Goal: Task Accomplishment & Management: Manage account settings

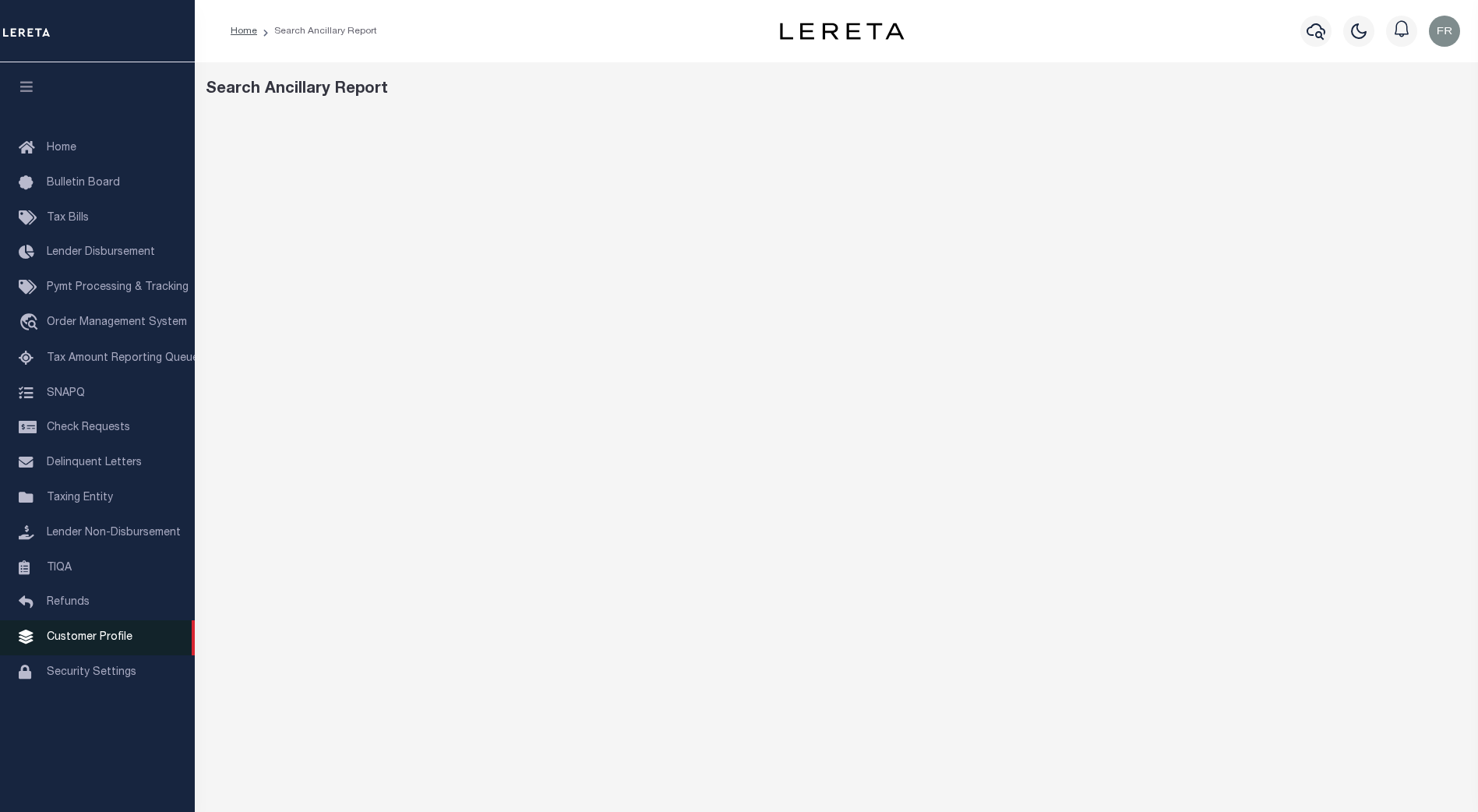
click at [99, 640] on span "Customer Profile" at bounding box center [90, 637] width 86 height 11
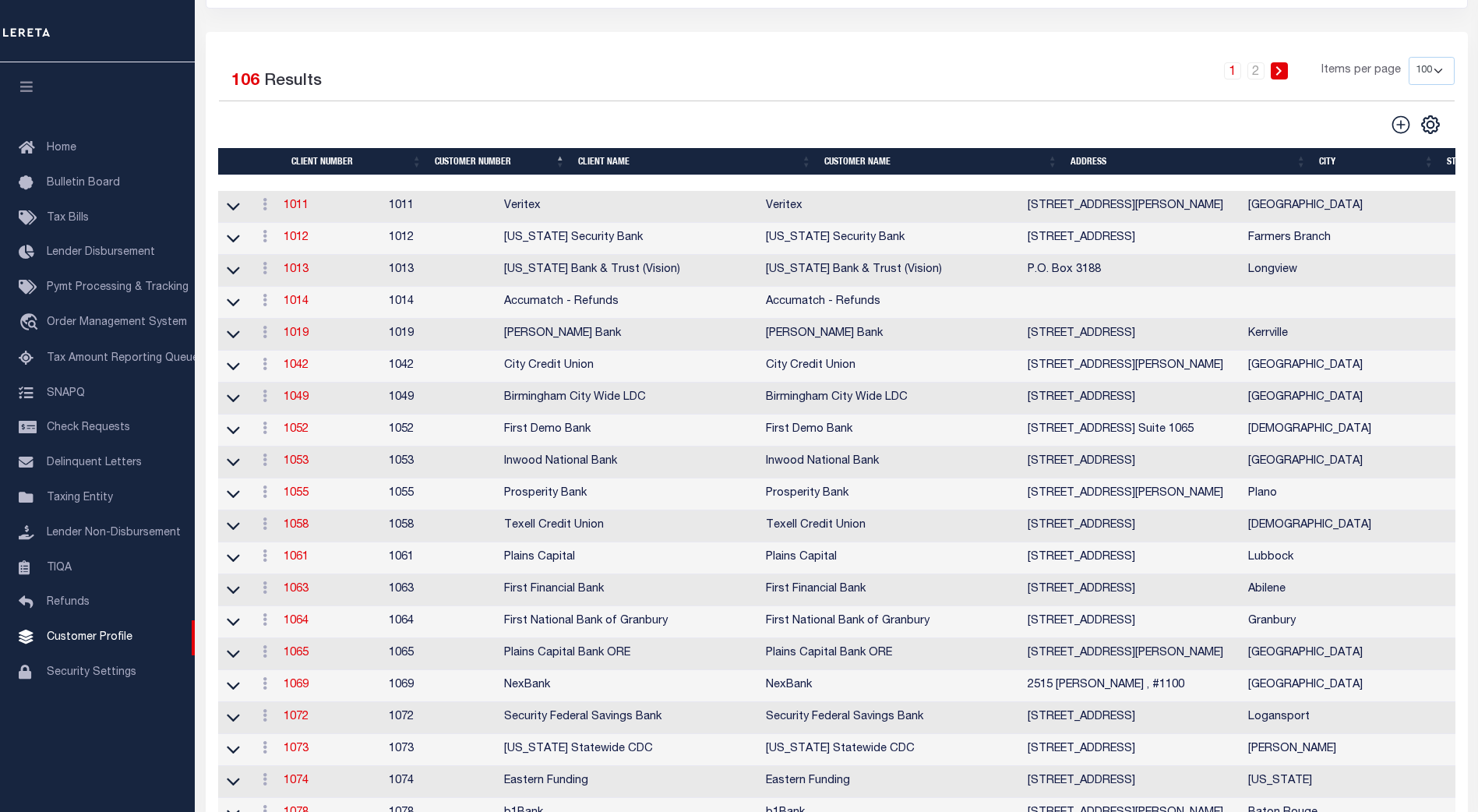
scroll to position [234, 0]
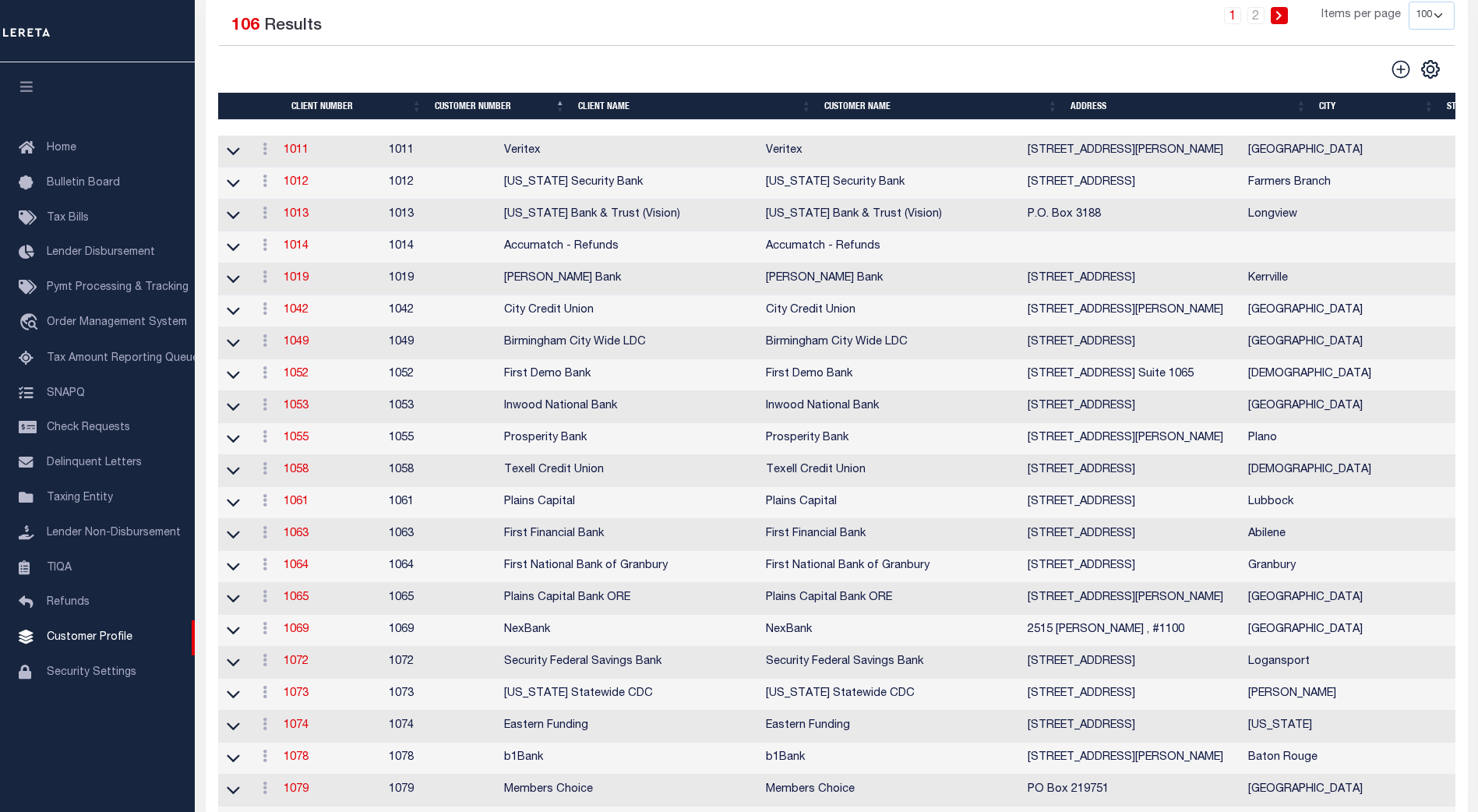
click at [614, 103] on th "Client Name" at bounding box center [695, 106] width 246 height 27
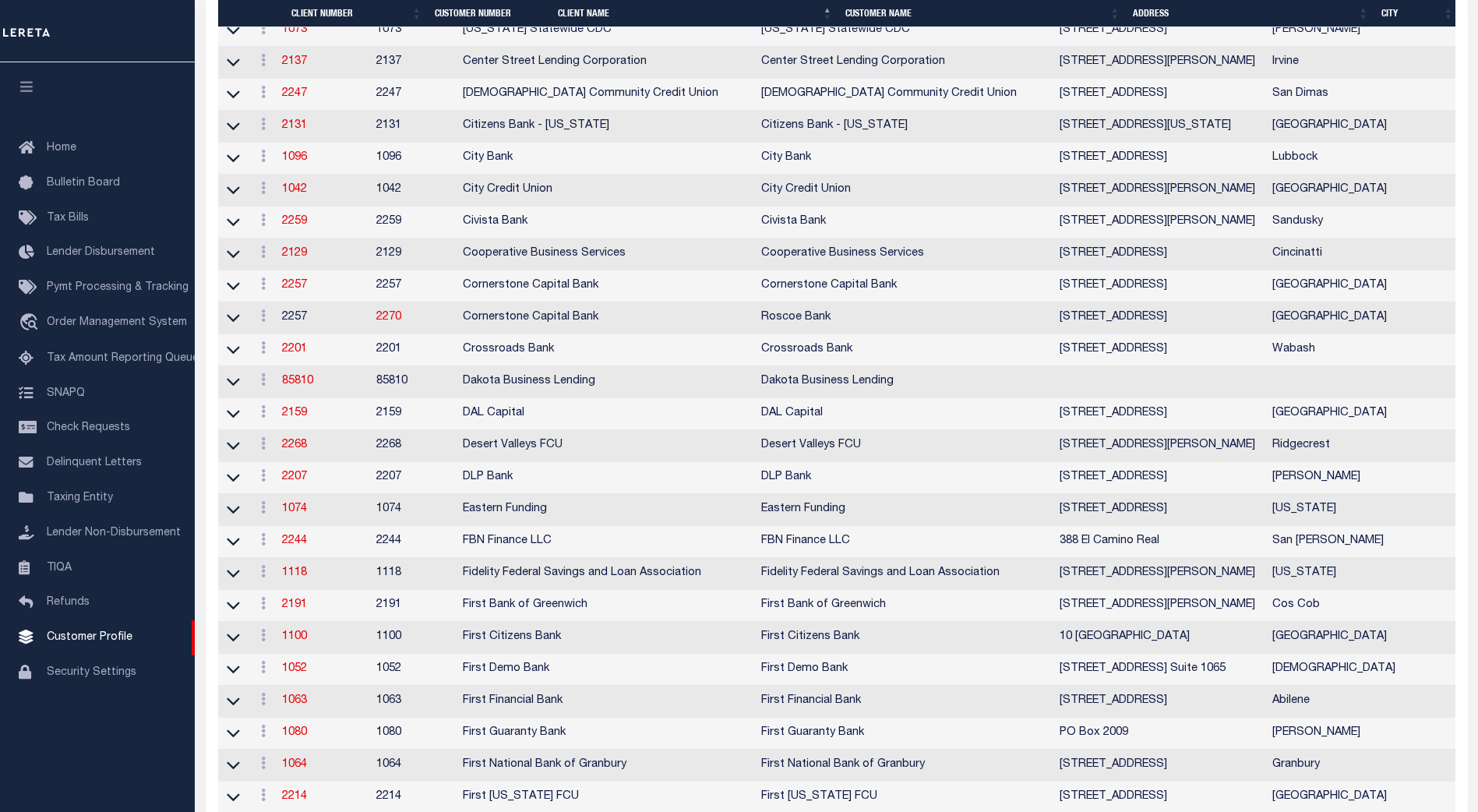
scroll to position [1012, 0]
click at [299, 384] on link "85810" at bounding box center [298, 378] width 31 height 11
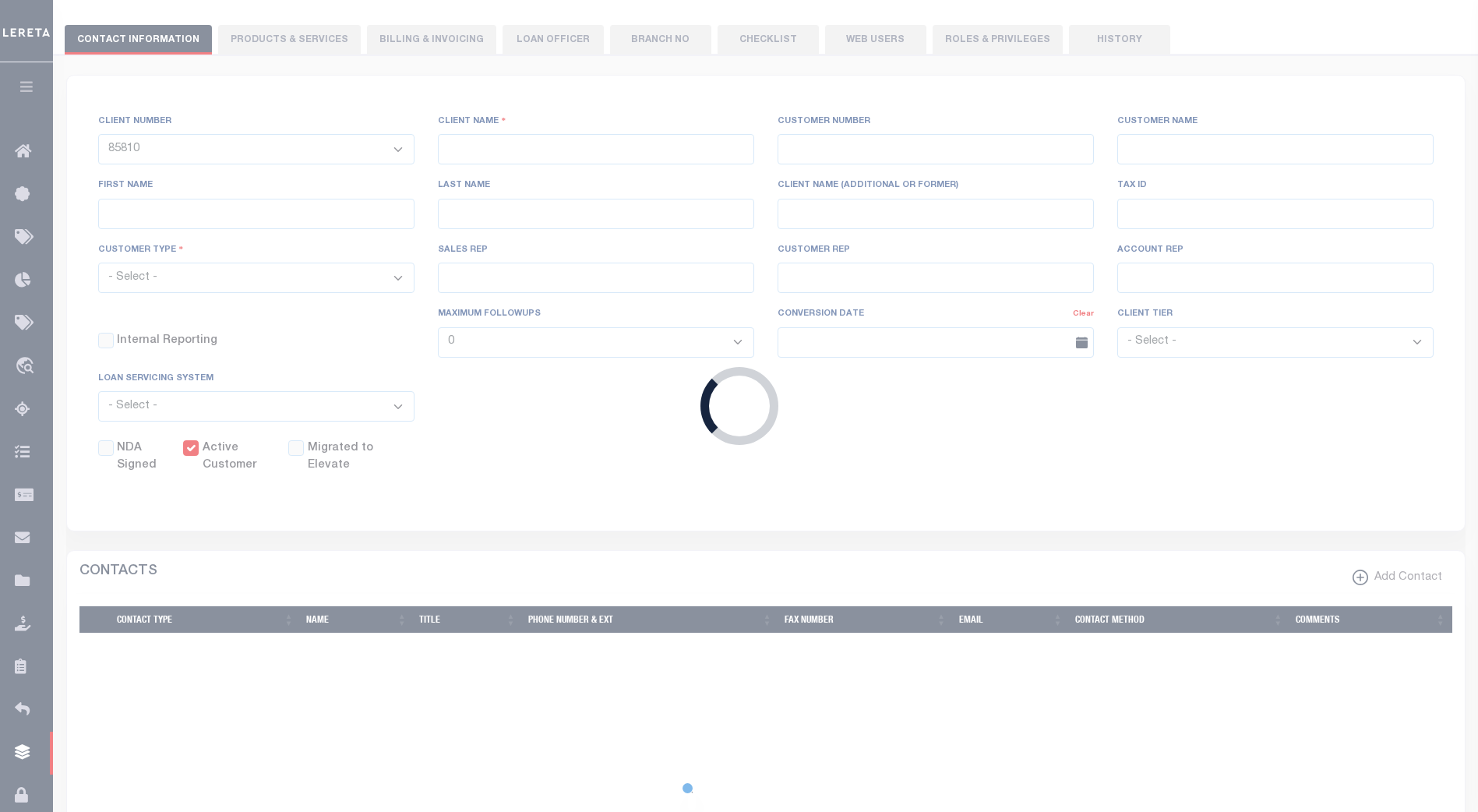
select select
type input "Dakota Business Lending"
type input "85810"
type input "Dakota Business Lending"
type input "Steve"
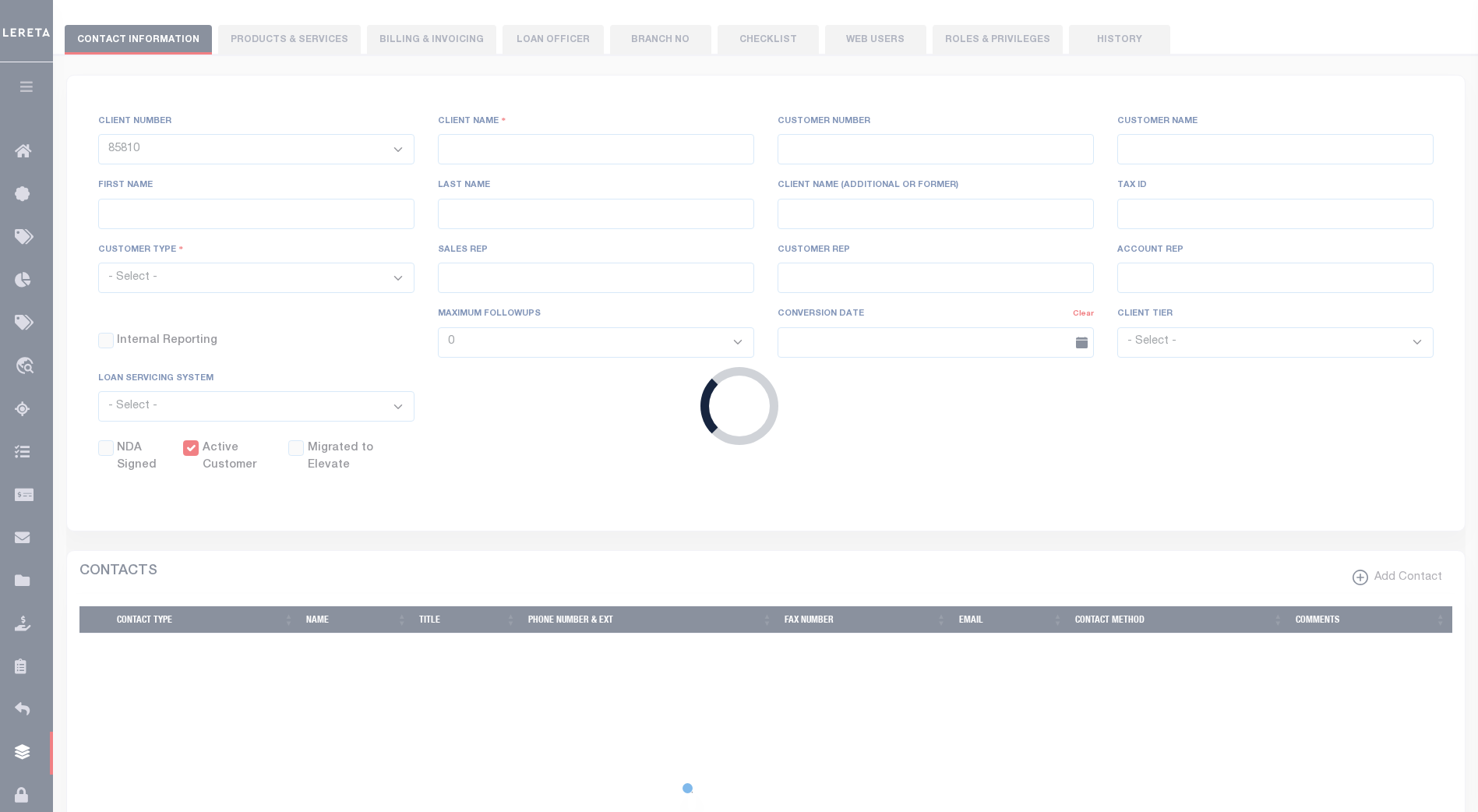
type input "Dusek"
select select "Commercial"
type input "John Stachowsky"
type input "Customer Service"
type input "09/15/2025"
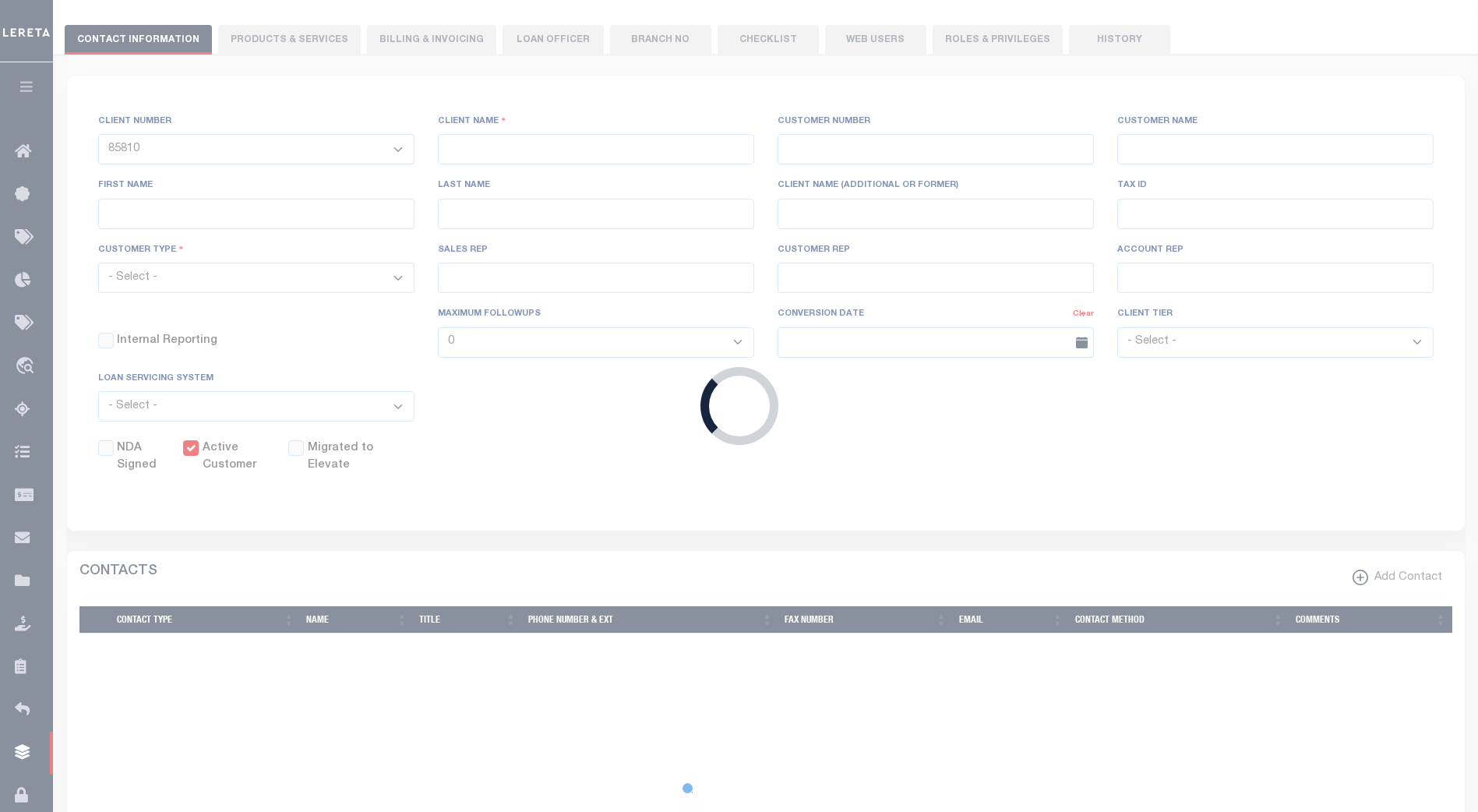
select select "Tier 3"
checkbox input "true"
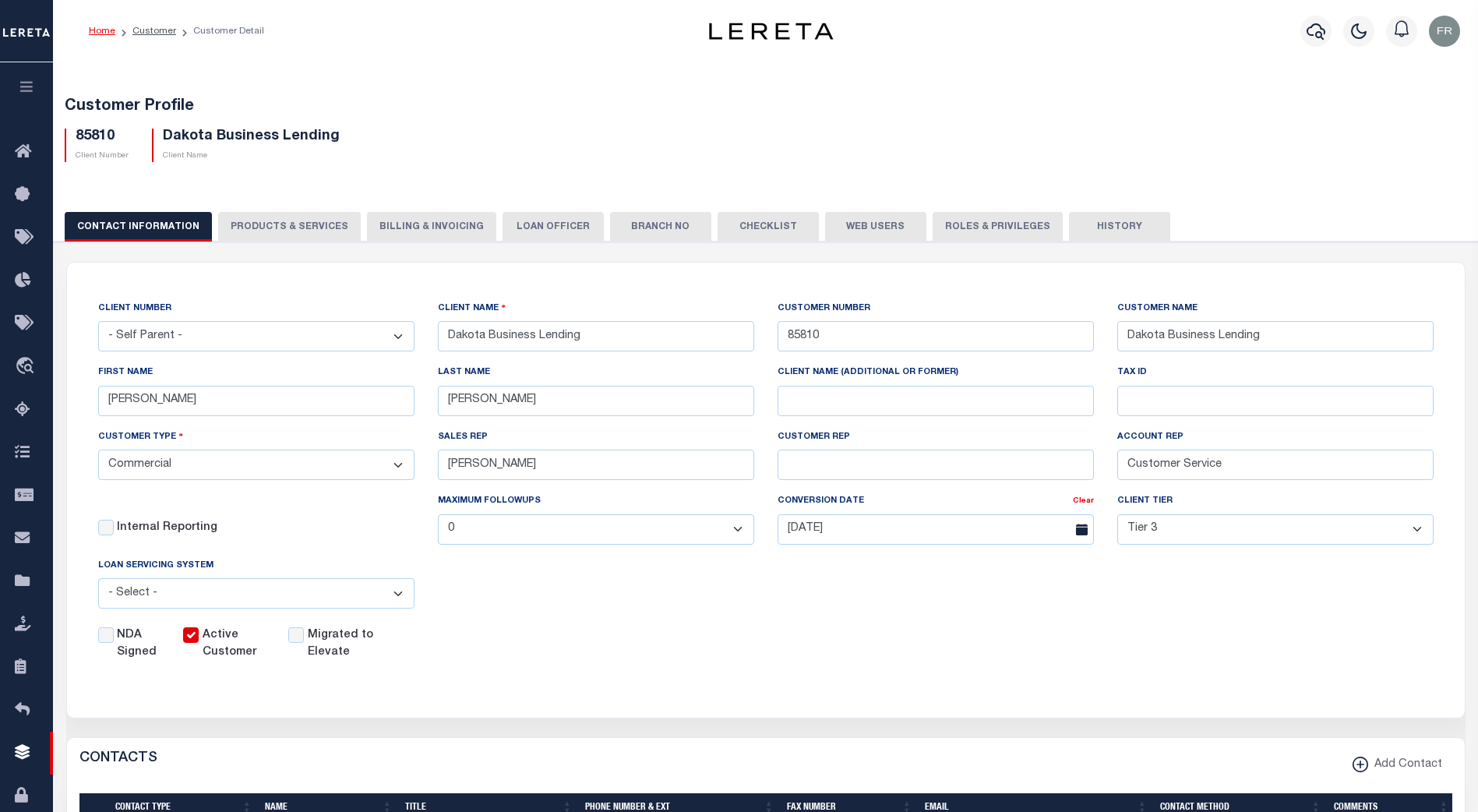
click at [855, 220] on button "Web Users" at bounding box center [875, 226] width 101 height 30
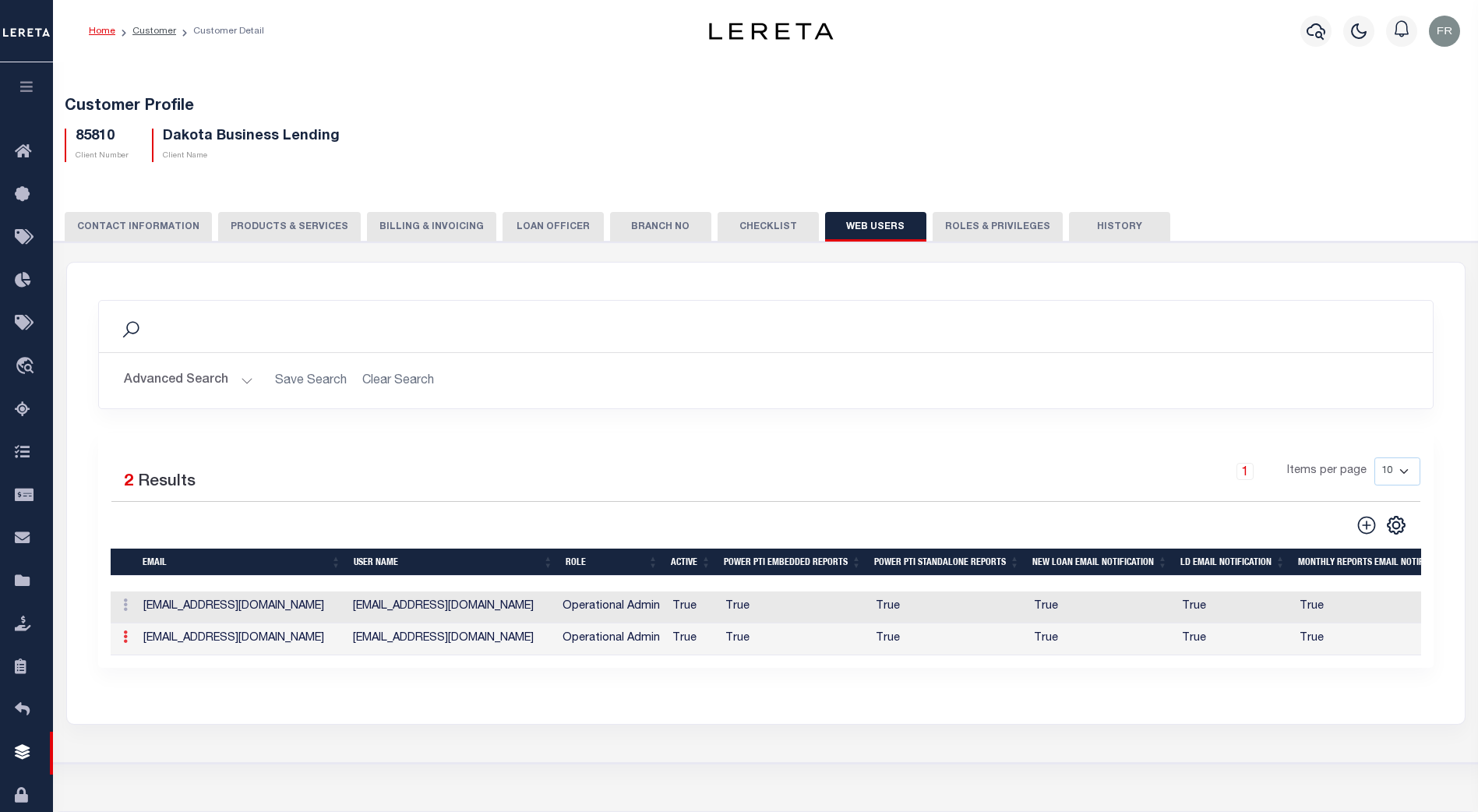
click at [123, 637] on icon at bounding box center [125, 636] width 4 height 13
click at [151, 686] on link "Edit" at bounding box center [152, 687] width 71 height 26
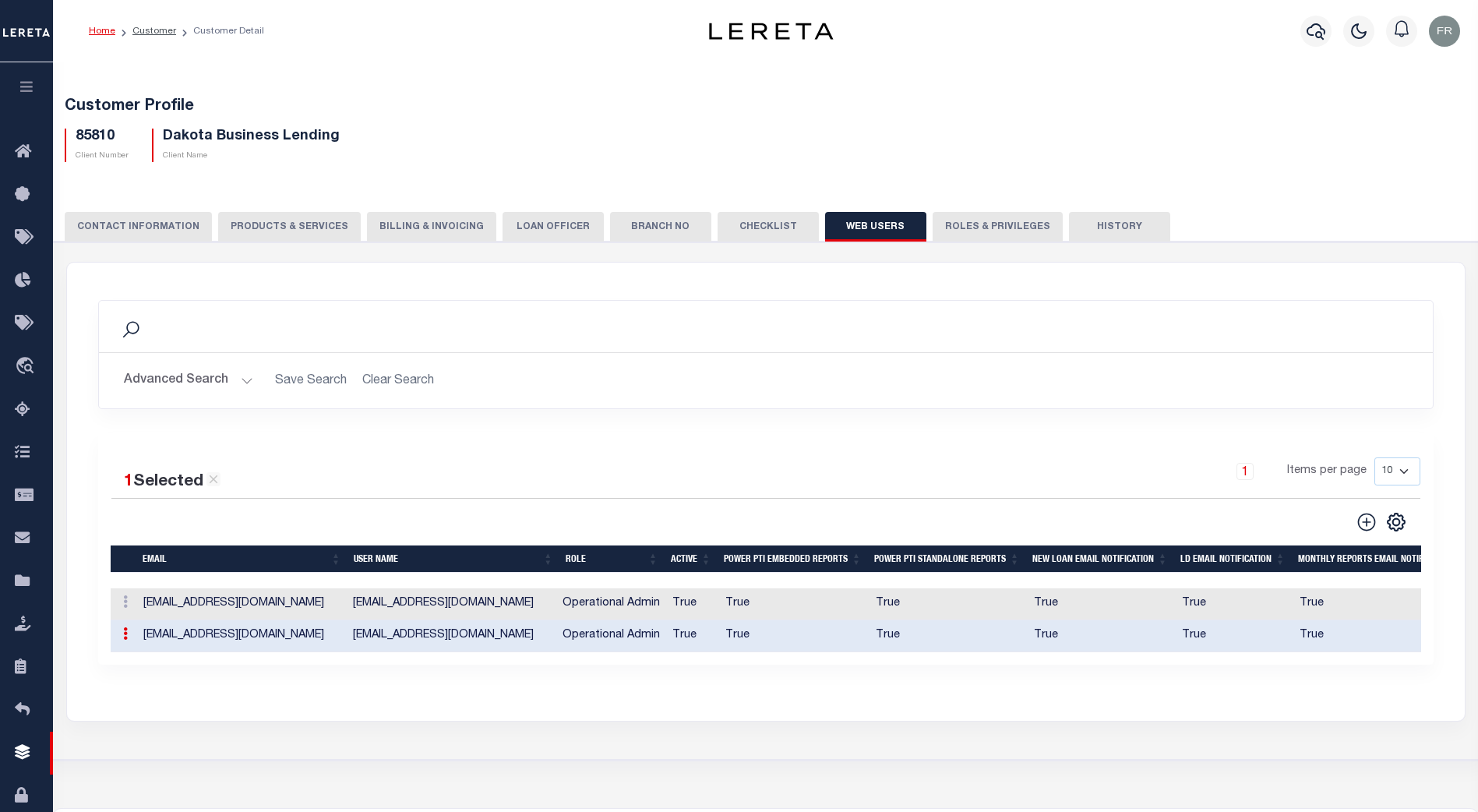
type input "kanderson@dakotabusinesslending.com"
checkbox input "true"
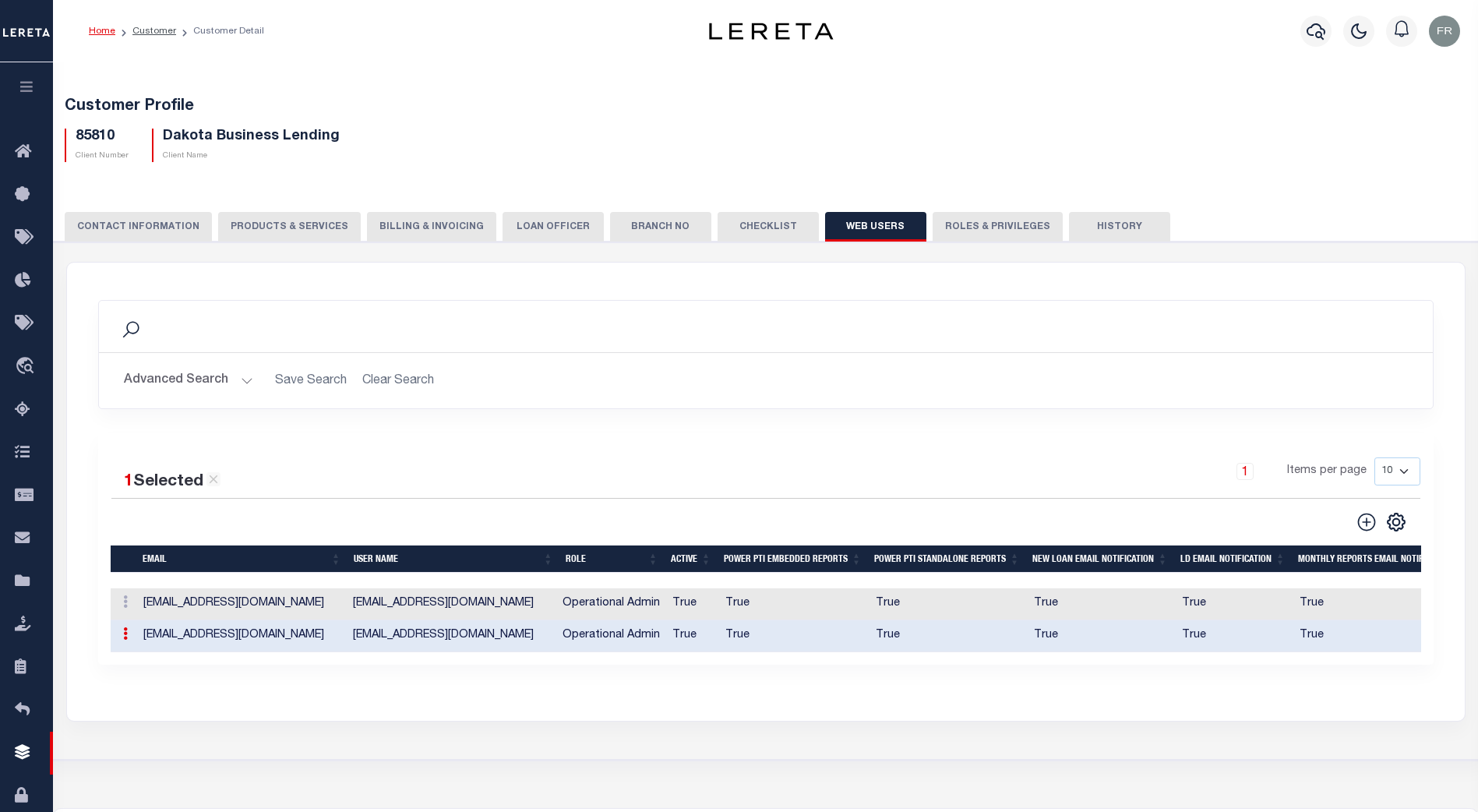
checkbox input "true"
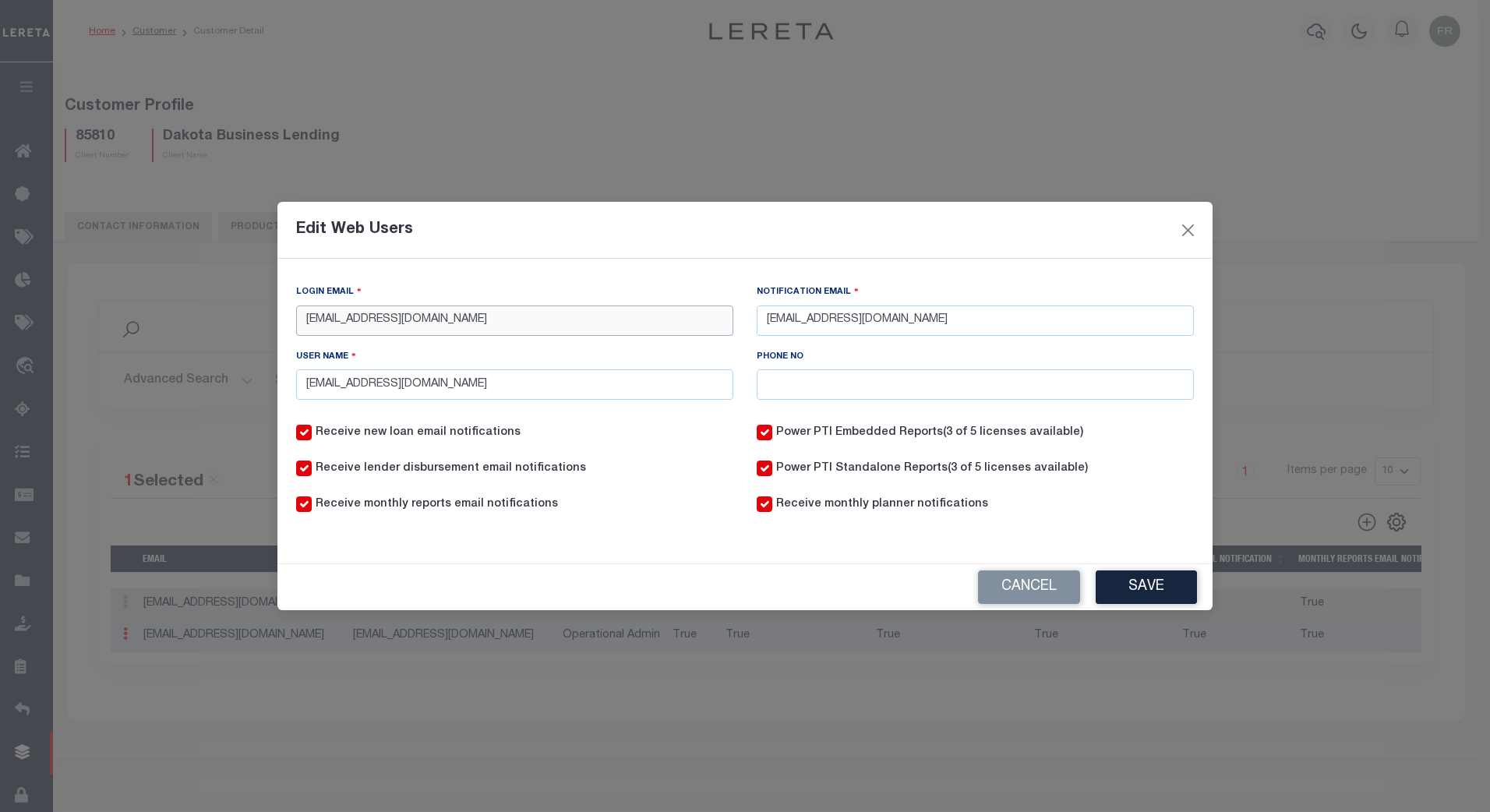
drag, startPoint x: 517, startPoint y: 324, endPoint x: 274, endPoint y: 324, distance: 243.0
click at [274, 324] on div "Edit Web Users Login Email kanderson@dakotabusinesslending.com Notification Ema…" at bounding box center [745, 406] width 1490 height 812
click at [845, 352] on div "Phone NO" at bounding box center [975, 373] width 437 height 51
click at [1190, 227] on button "Close" at bounding box center [1188, 229] width 21 height 21
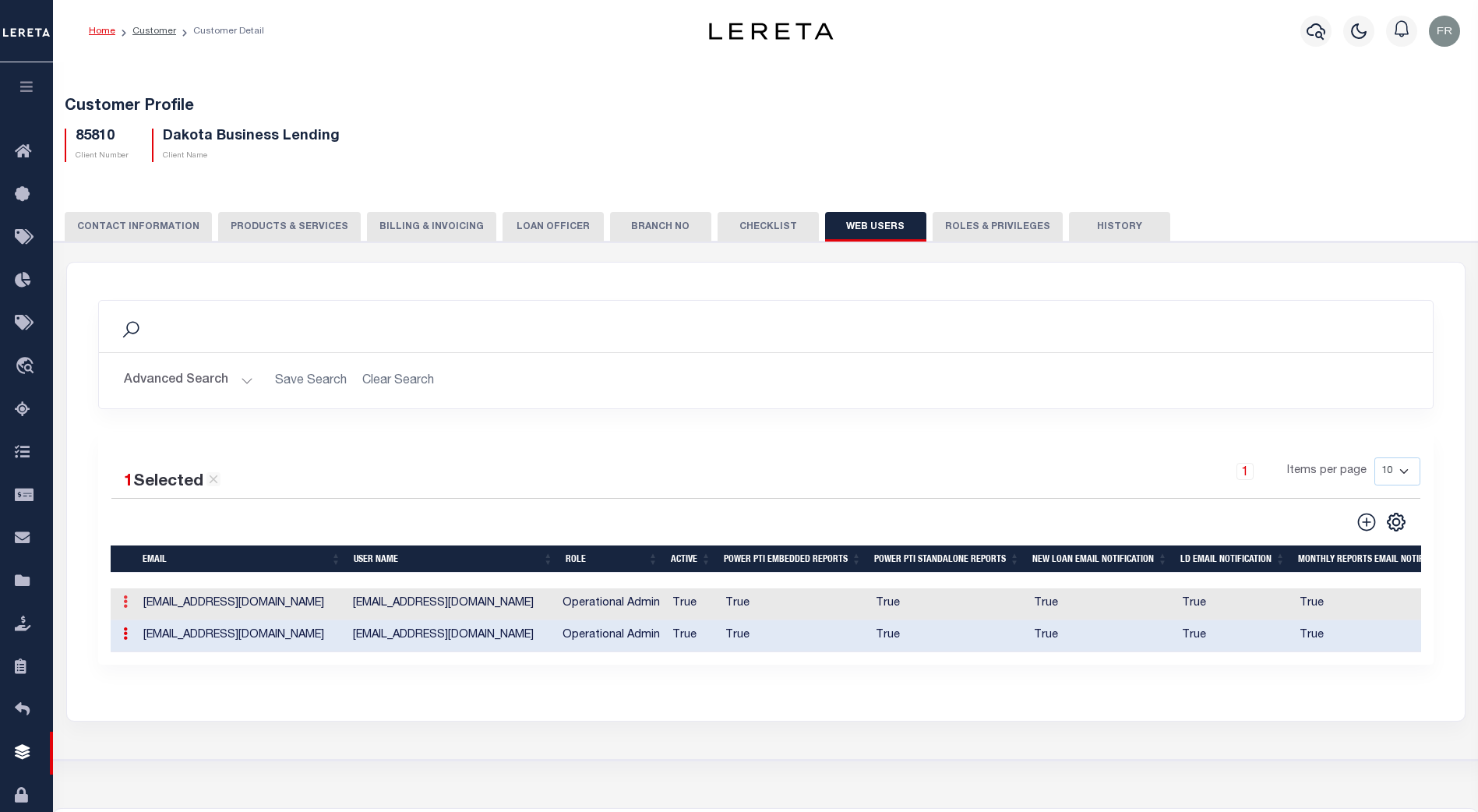
click at [123, 607] on icon at bounding box center [125, 601] width 4 height 13
click at [154, 651] on link "Edit" at bounding box center [152, 652] width 71 height 26
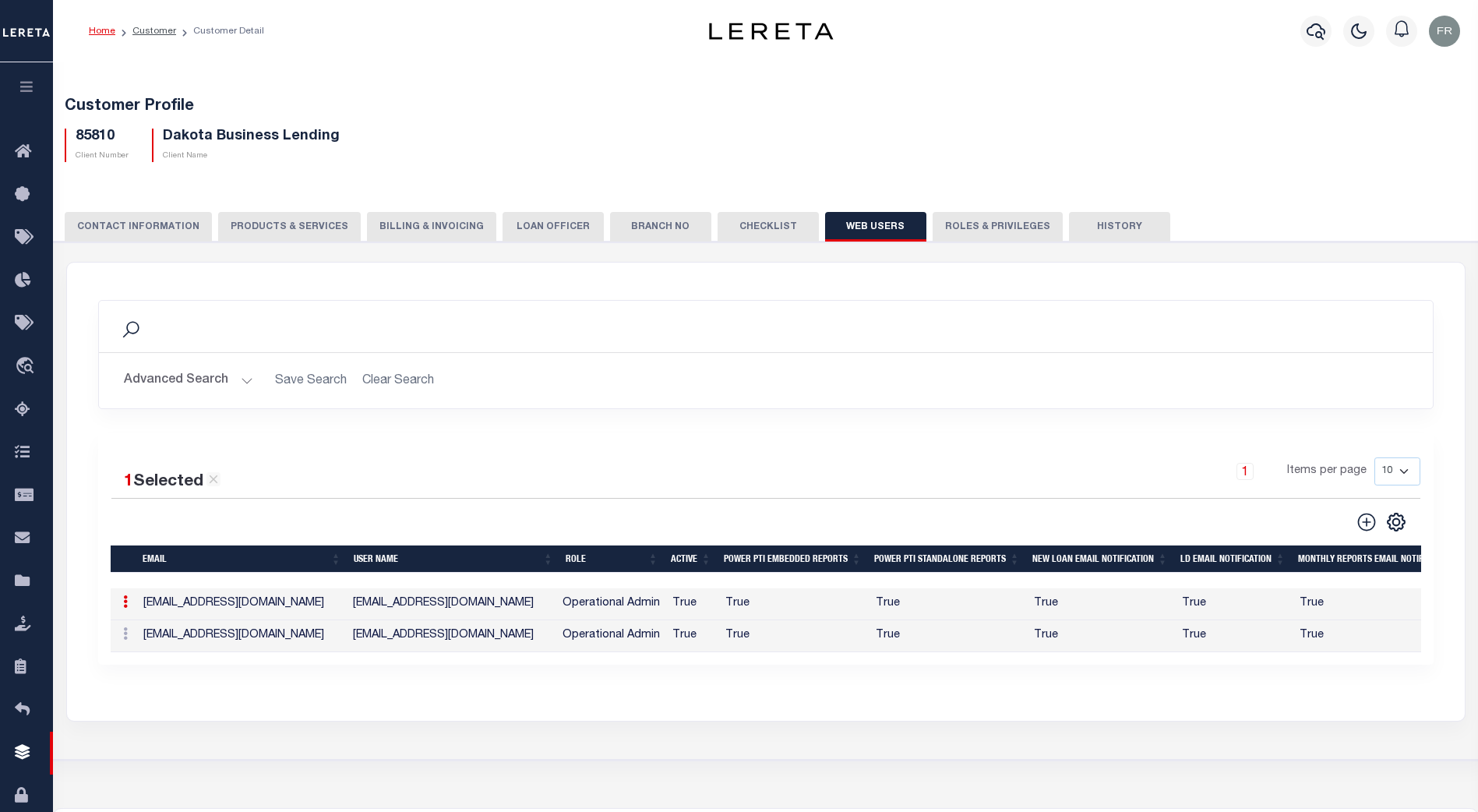
type input "apeterson@dakotabusinesslending.com"
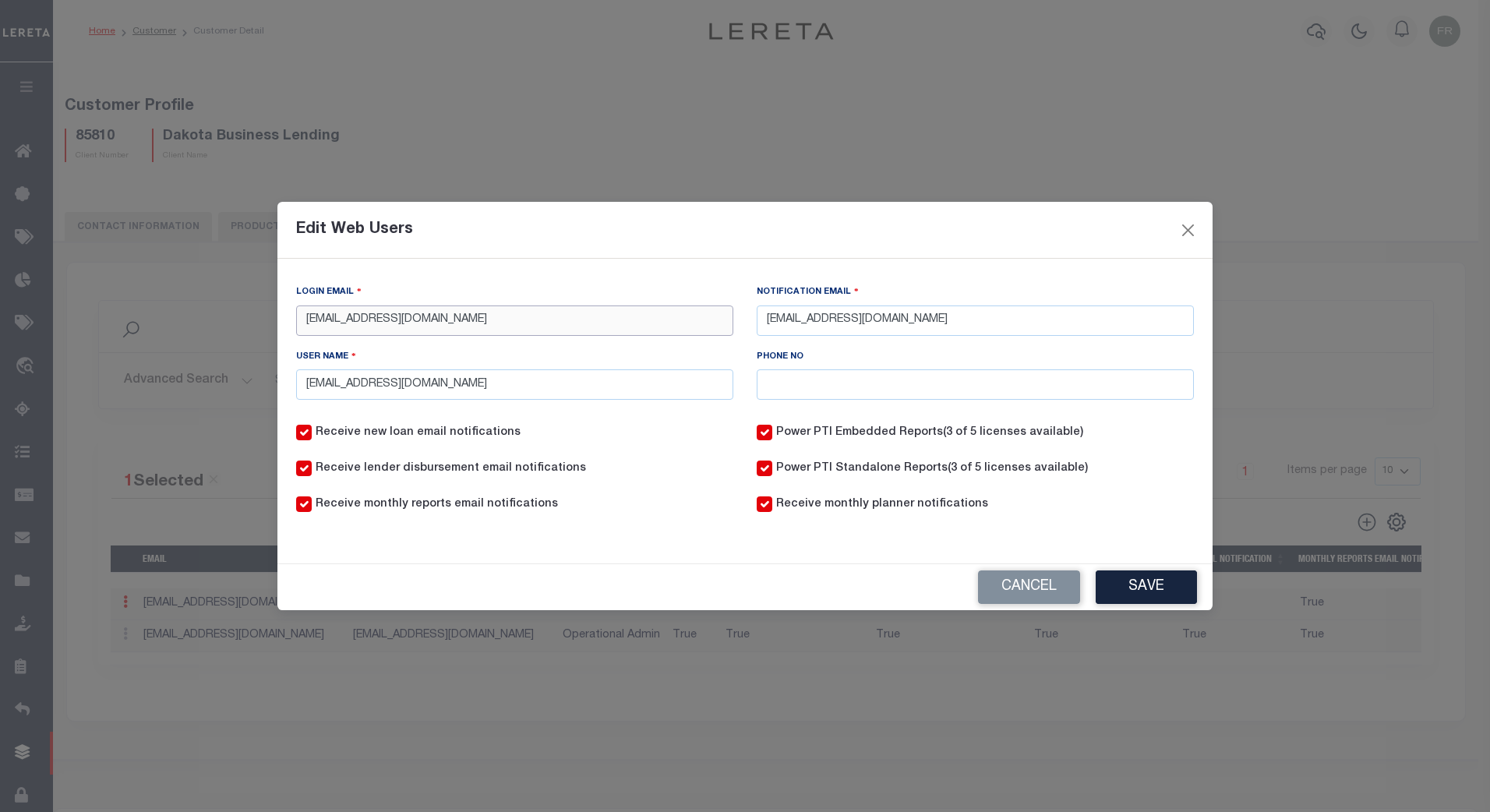
drag, startPoint x: 516, startPoint y: 319, endPoint x: 260, endPoint y: 301, distance: 256.6
click at [260, 301] on div "Edit Web Users Login Email apeterson@dakotabusinesslending.com Notification Ema…" at bounding box center [745, 406] width 1490 height 812
click at [1198, 223] on button "Close" at bounding box center [1188, 229] width 21 height 21
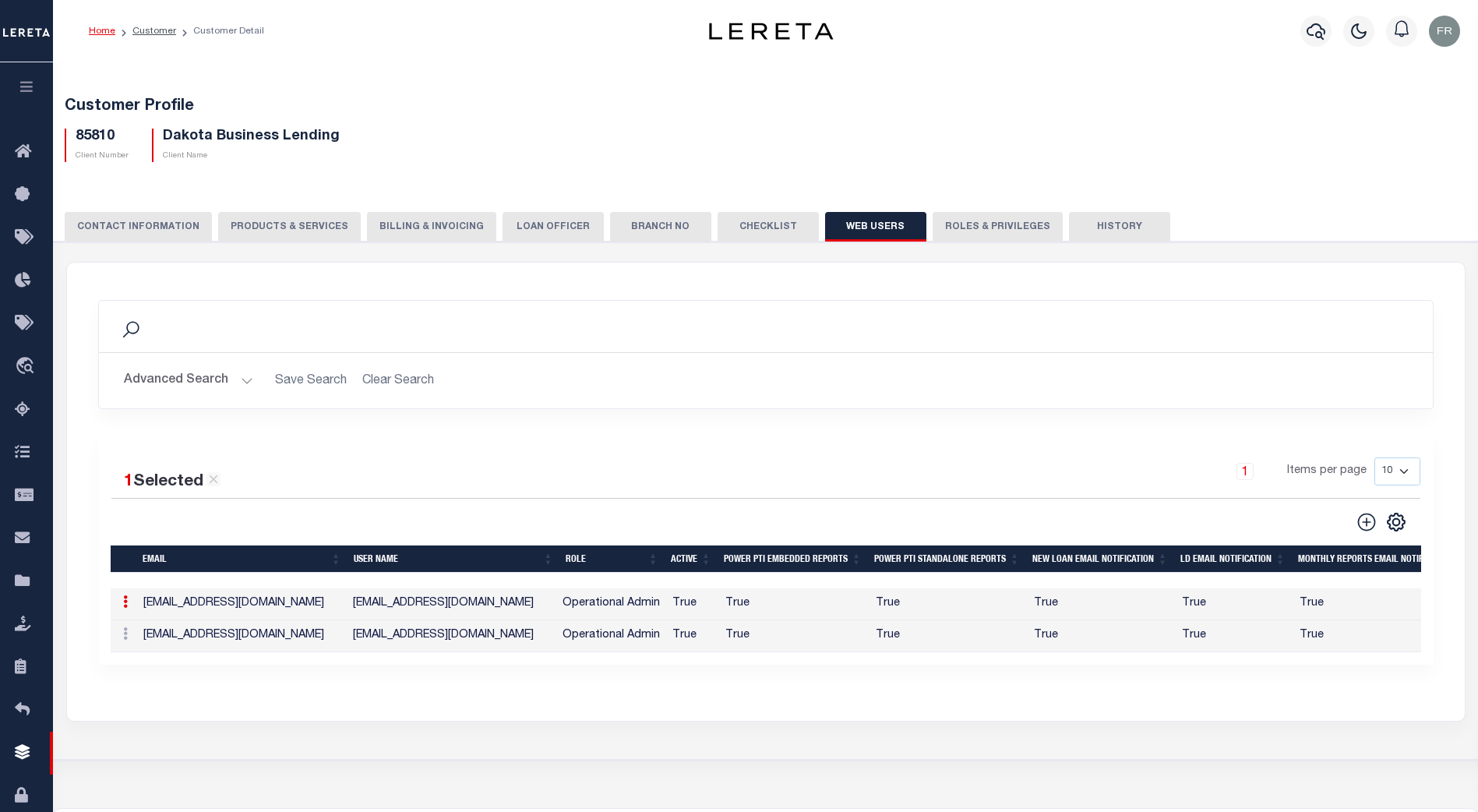
click at [157, 222] on button "CONTACT INFORMATION" at bounding box center [138, 226] width 147 height 30
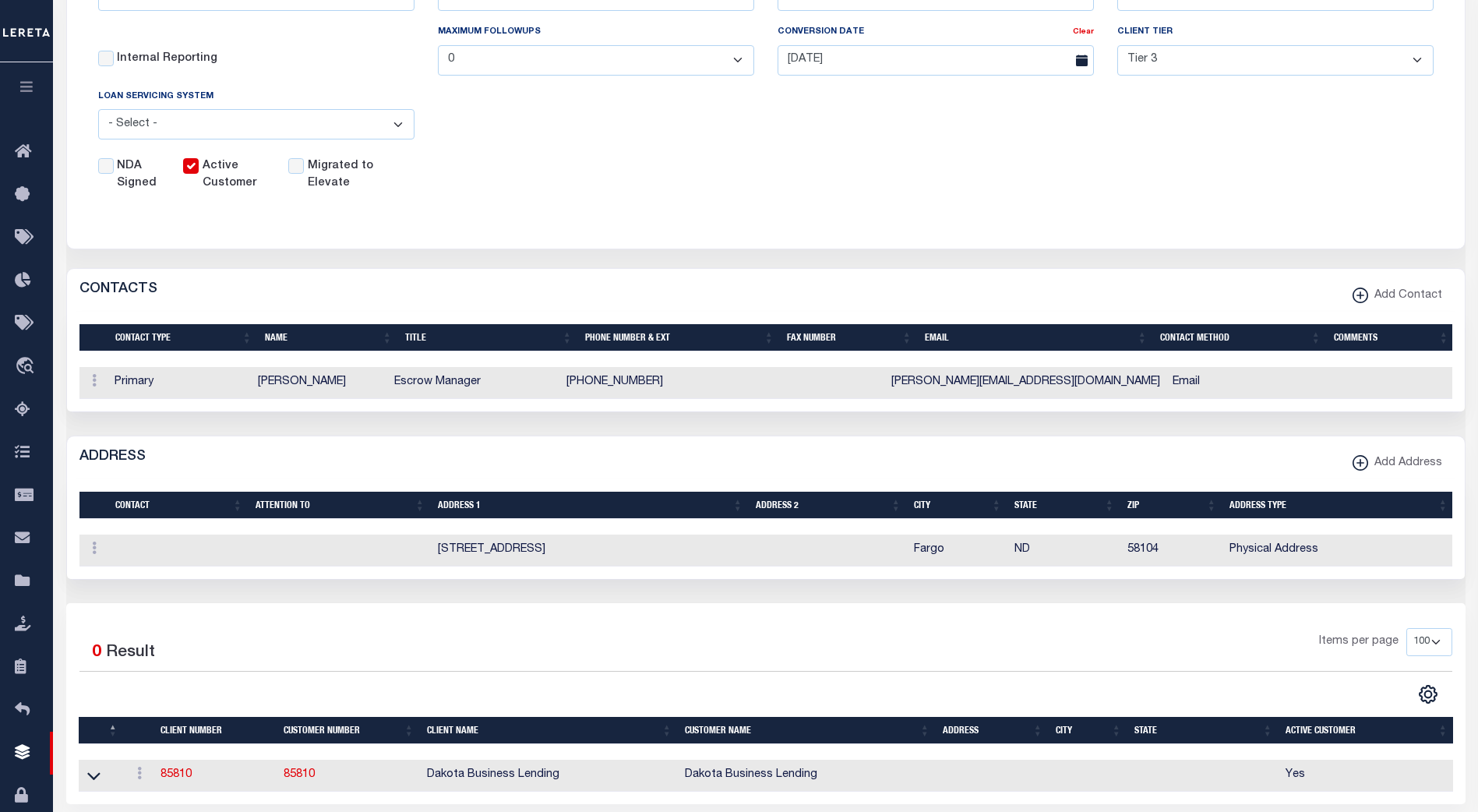
scroll to position [468, 0]
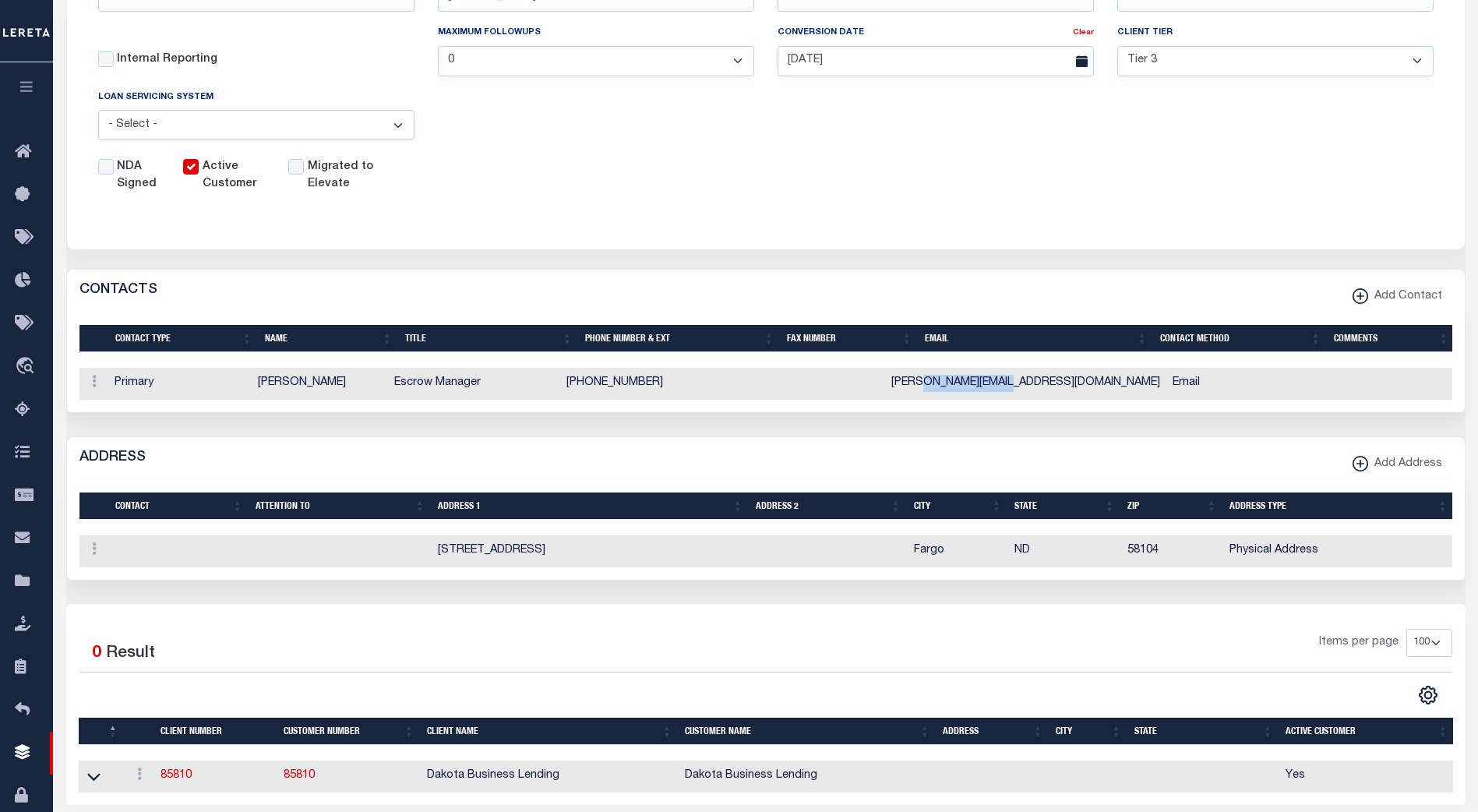
drag, startPoint x: 1055, startPoint y: 386, endPoint x: 961, endPoint y: 396, distance: 94.5
click at [953, 396] on td "steve@dokotacdc.com" at bounding box center [1025, 384] width 281 height 32
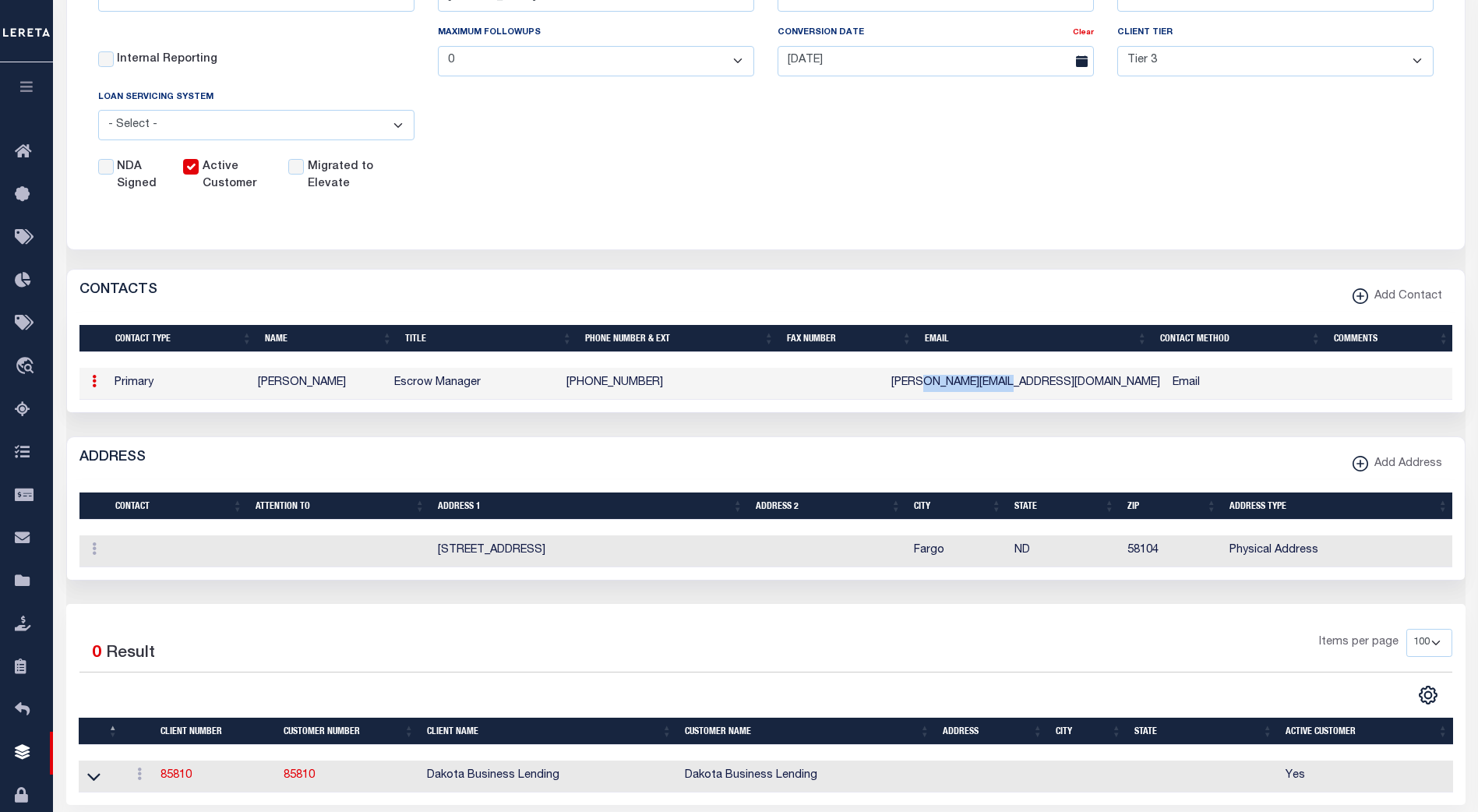
copy td "@dokotacdc.com"
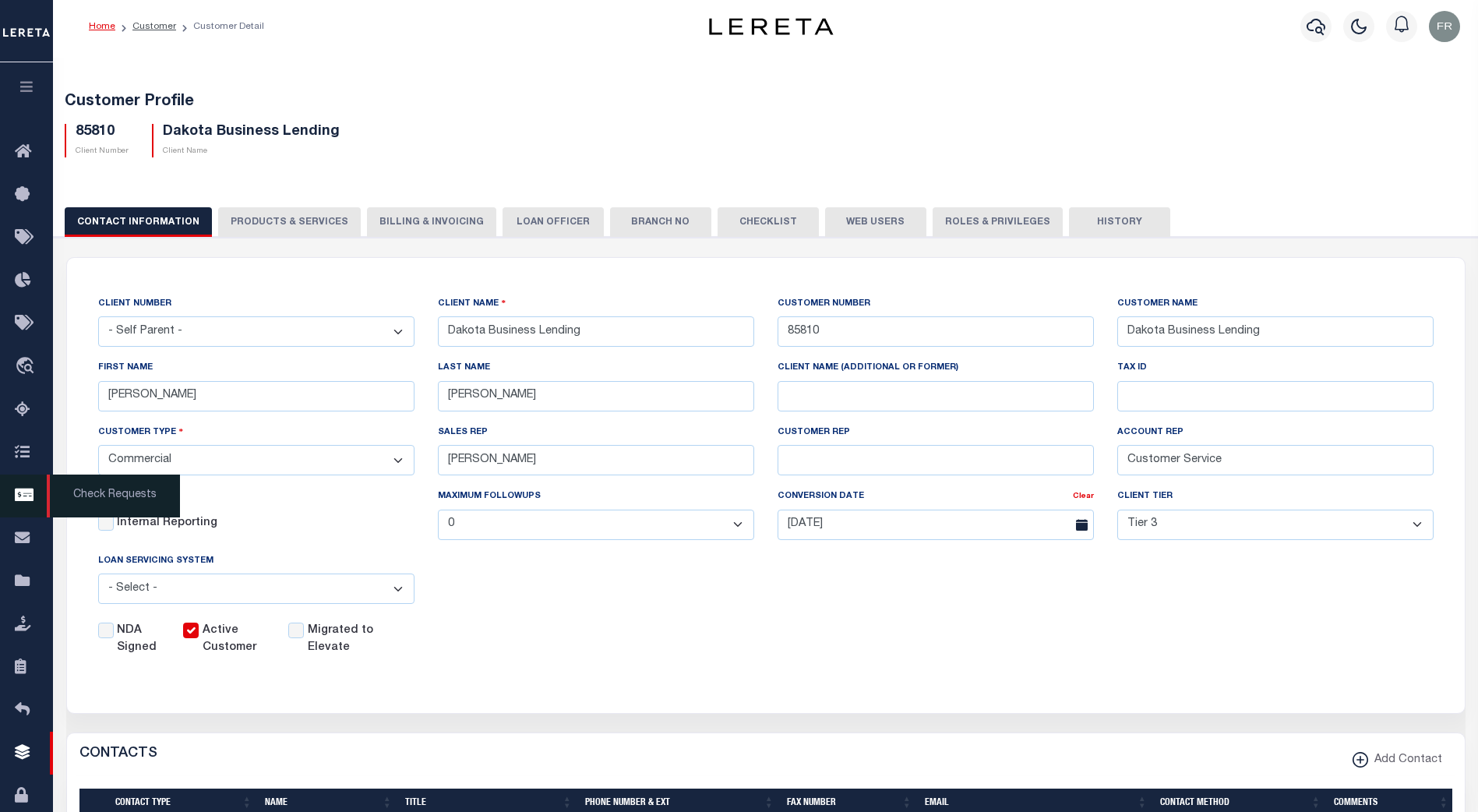
scroll to position [3, 0]
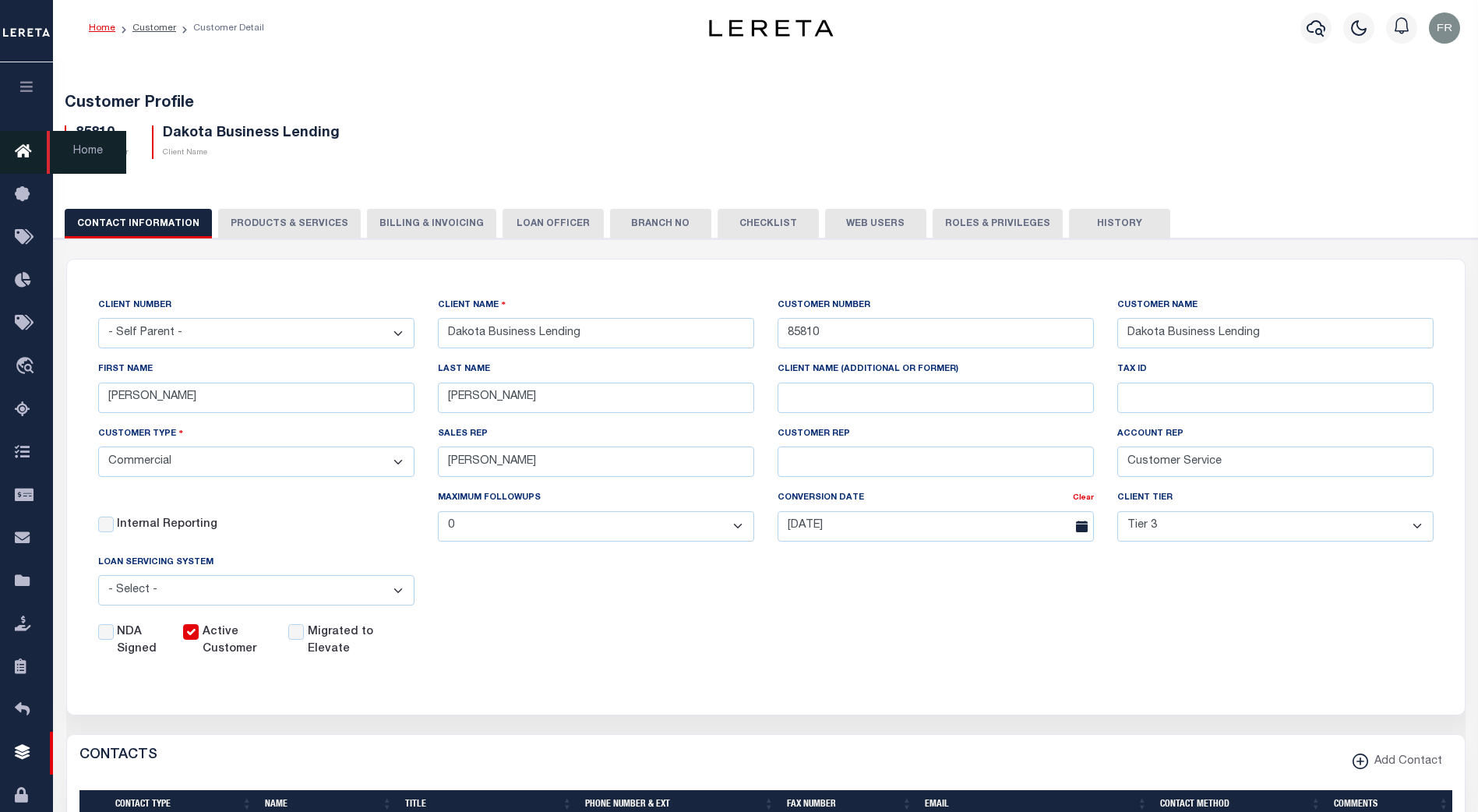
click at [27, 147] on icon at bounding box center [28, 152] width 25 height 20
